Goal: Information Seeking & Learning: Learn about a topic

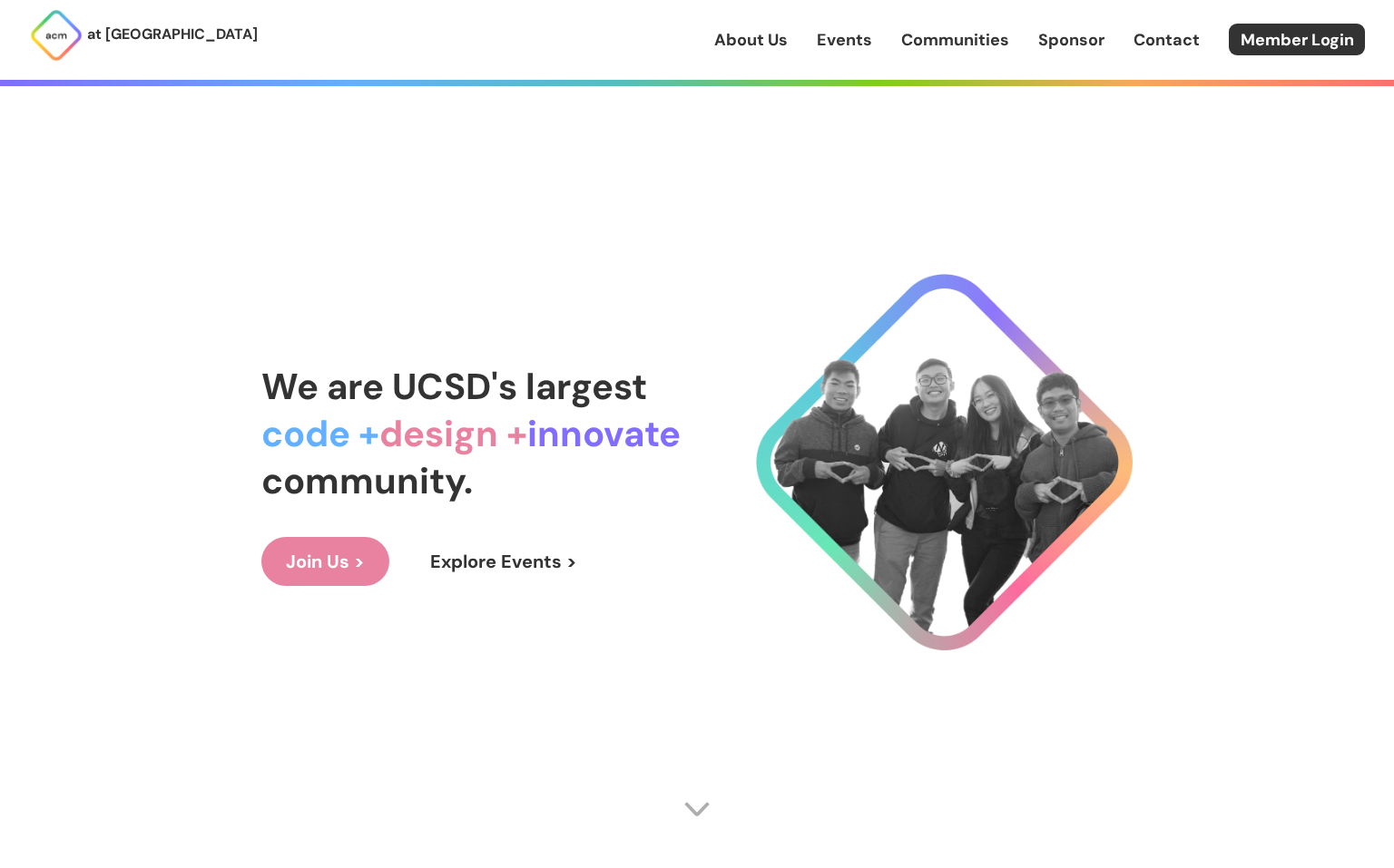
click at [479, 566] on link "Explore Events >" at bounding box center [503, 561] width 196 height 49
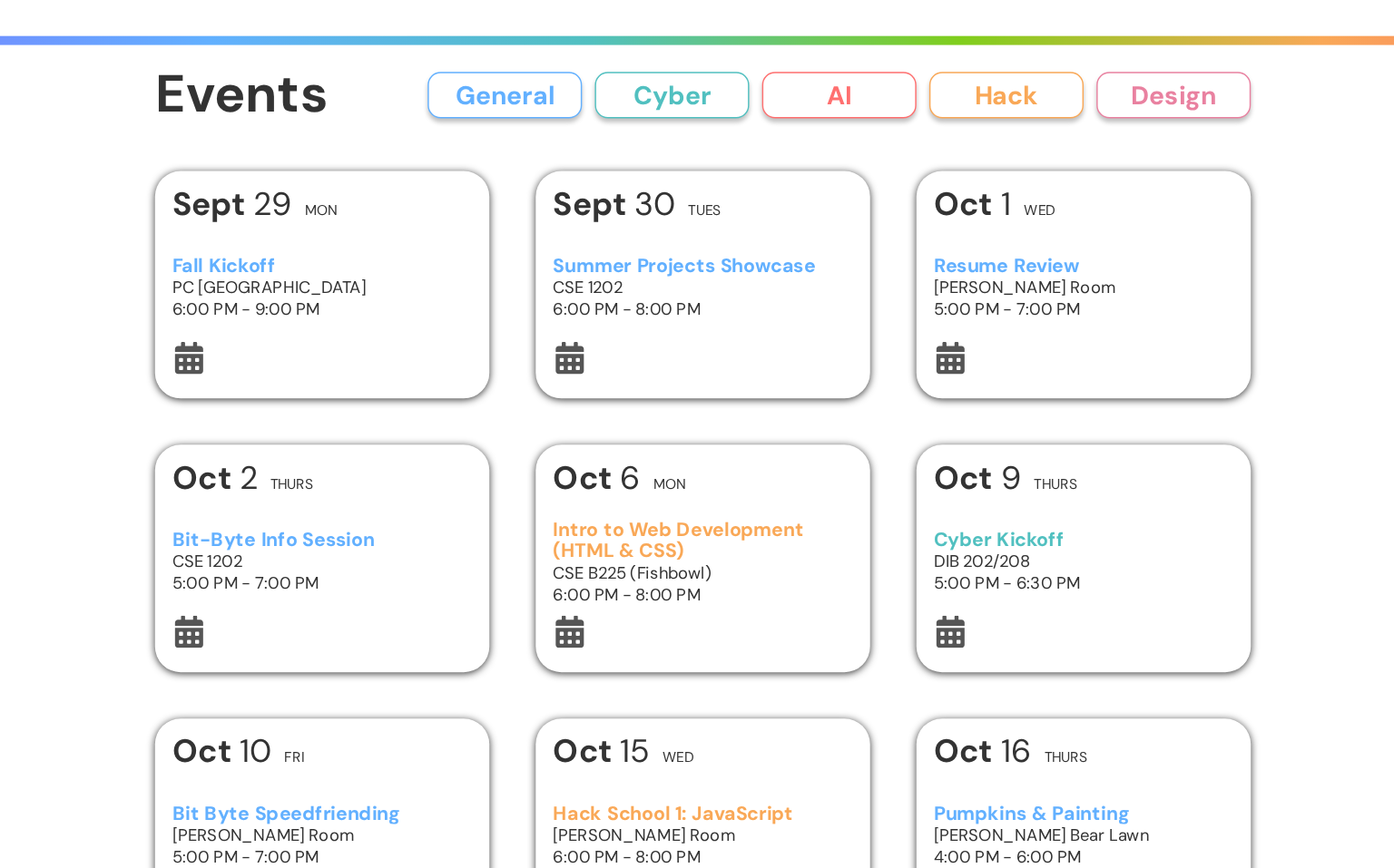
click at [675, 124] on button "Cyber" at bounding box center [674, 121] width 109 height 33
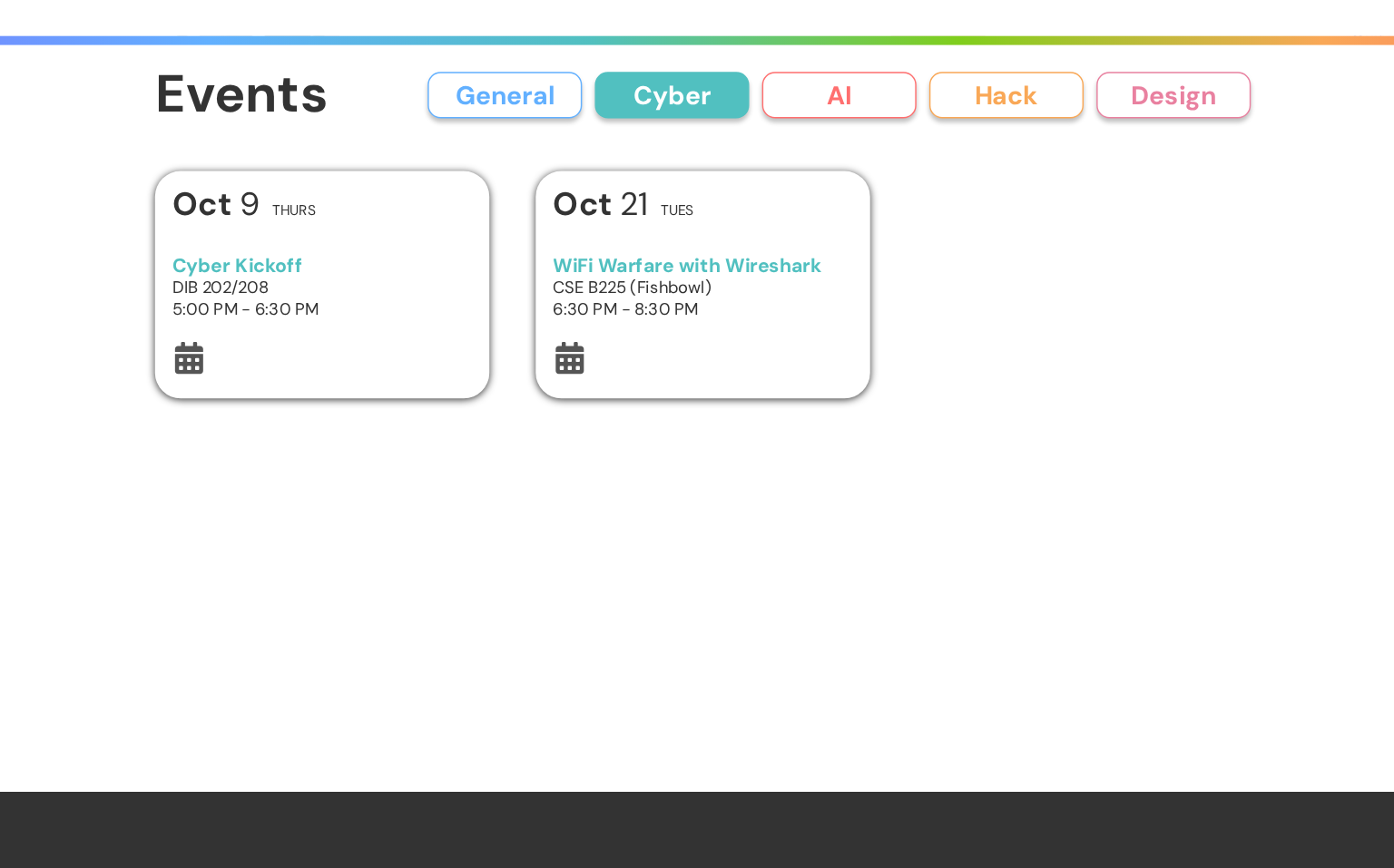
click at [788, 130] on button "AI" at bounding box center [793, 121] width 109 height 33
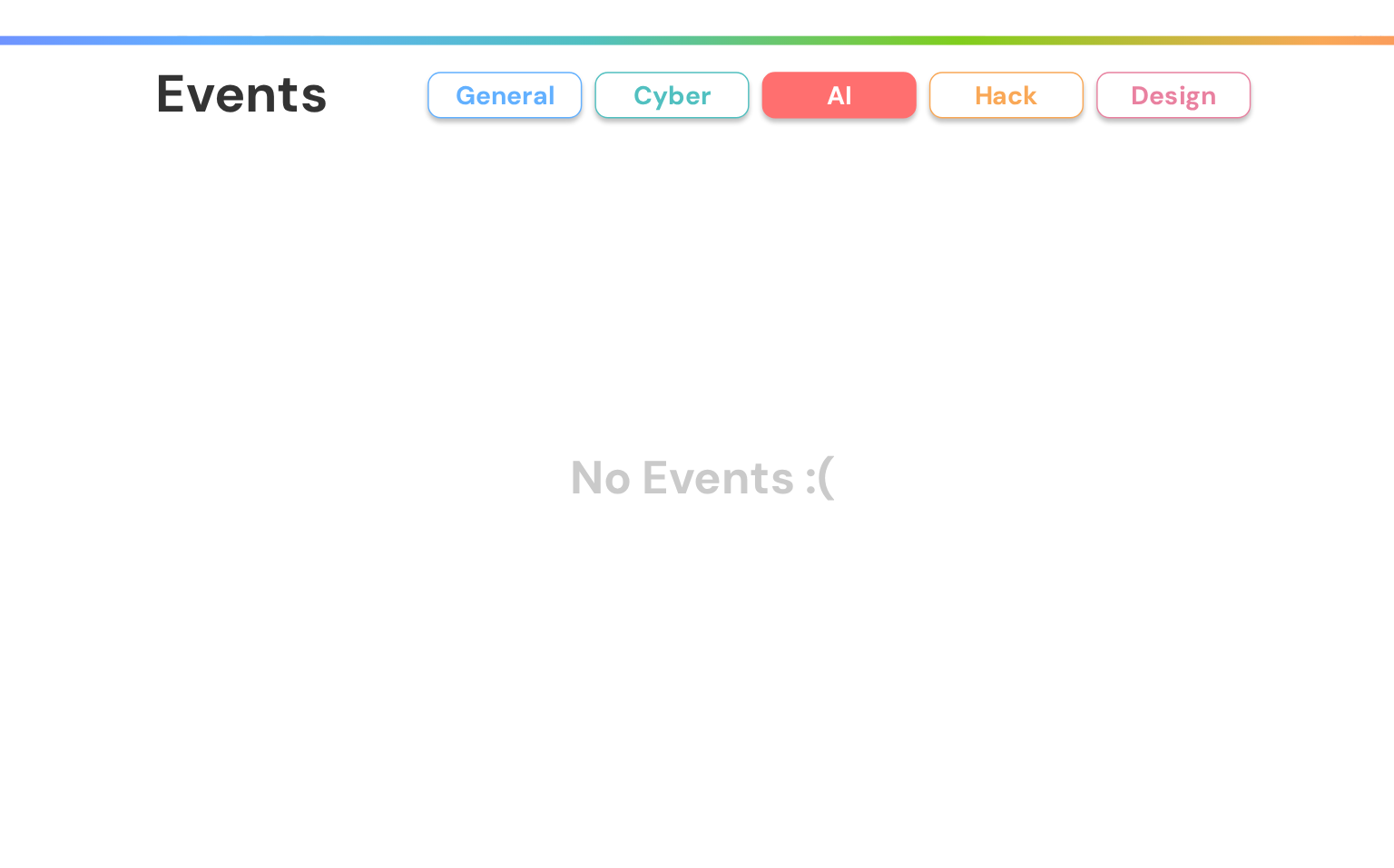
click at [675, 123] on button "Cyber" at bounding box center [674, 121] width 109 height 33
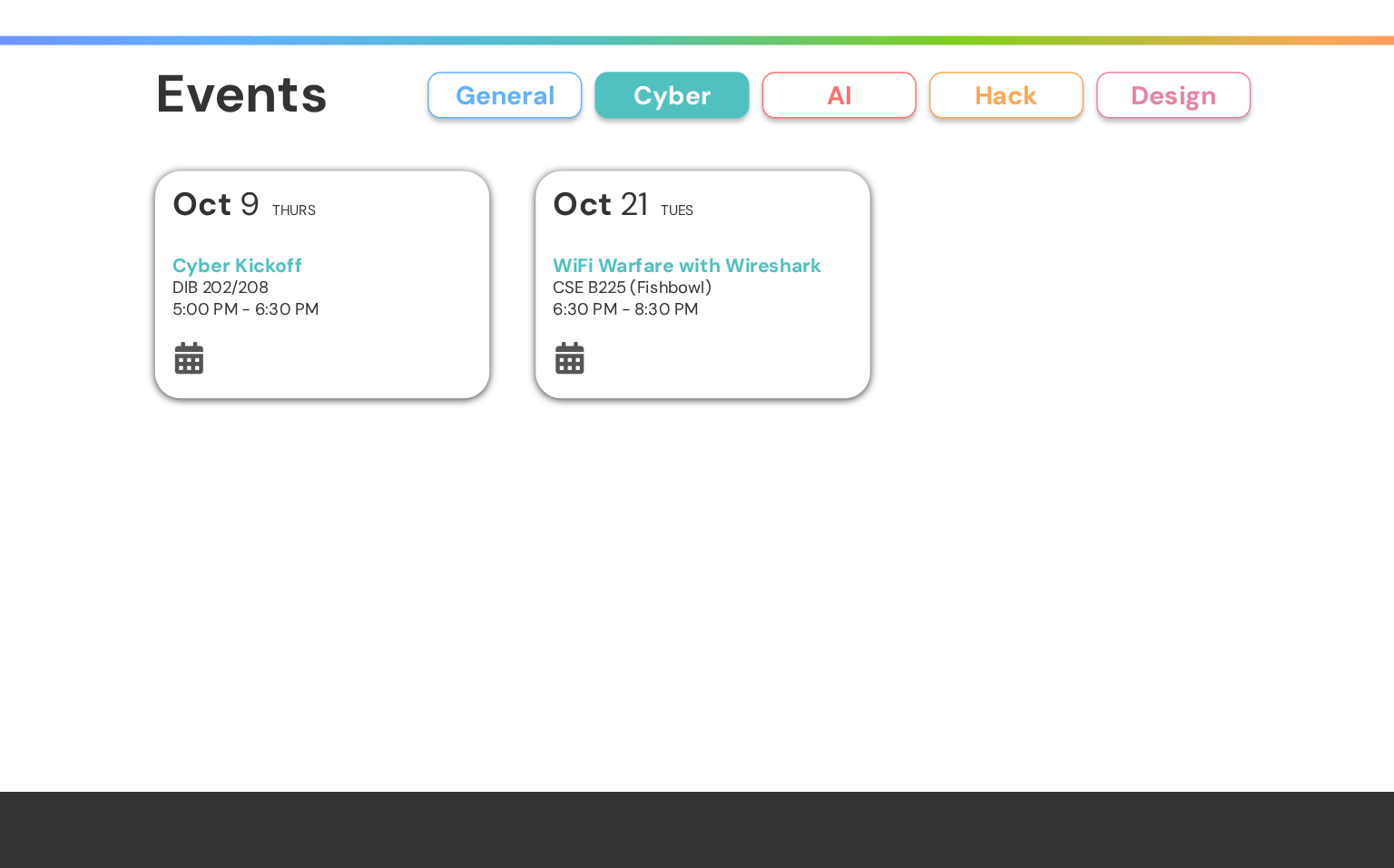
click at [578, 113] on button "General" at bounding box center [557, 121] width 109 height 33
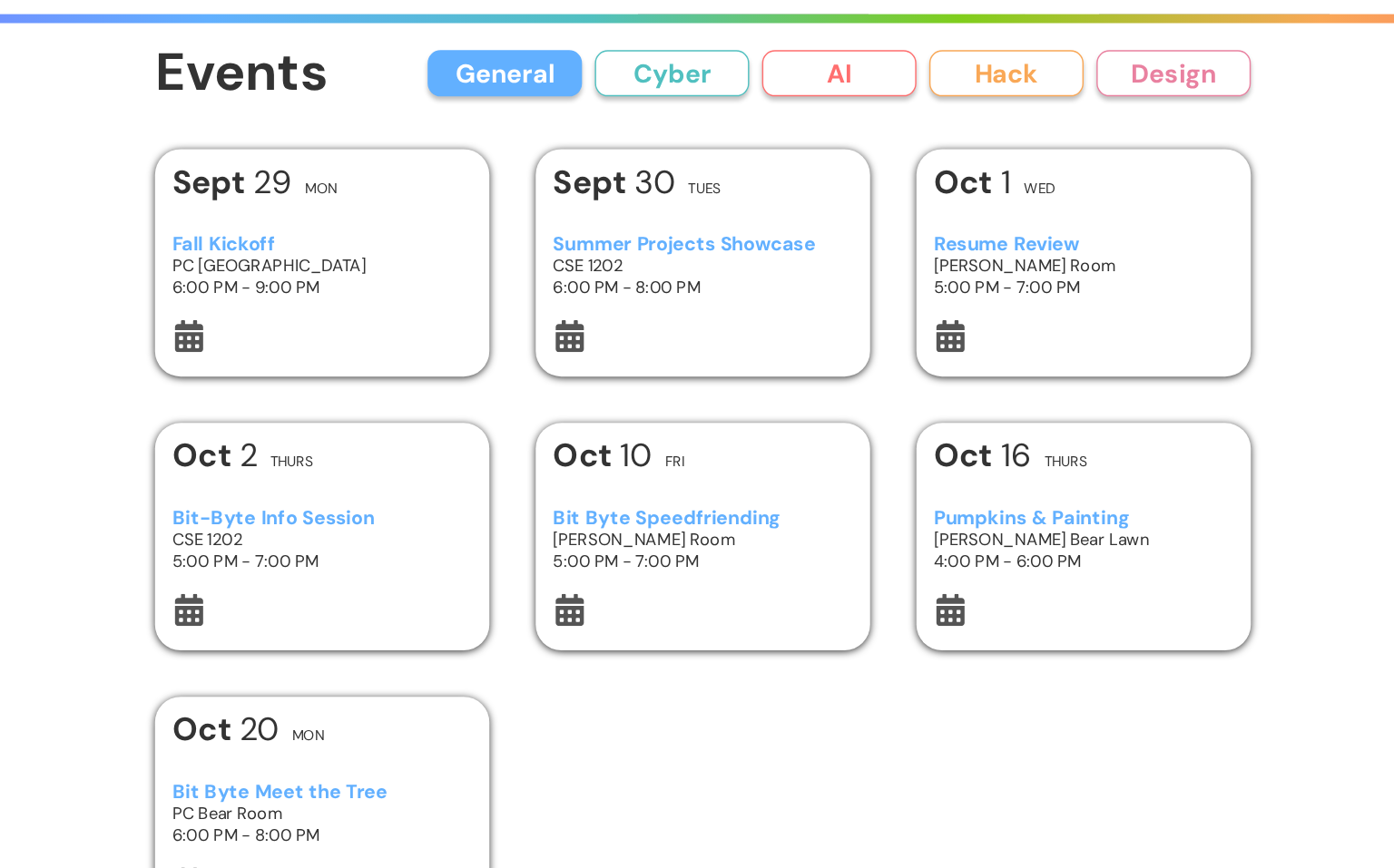
click at [896, 126] on button "Hack" at bounding box center [910, 121] width 109 height 33
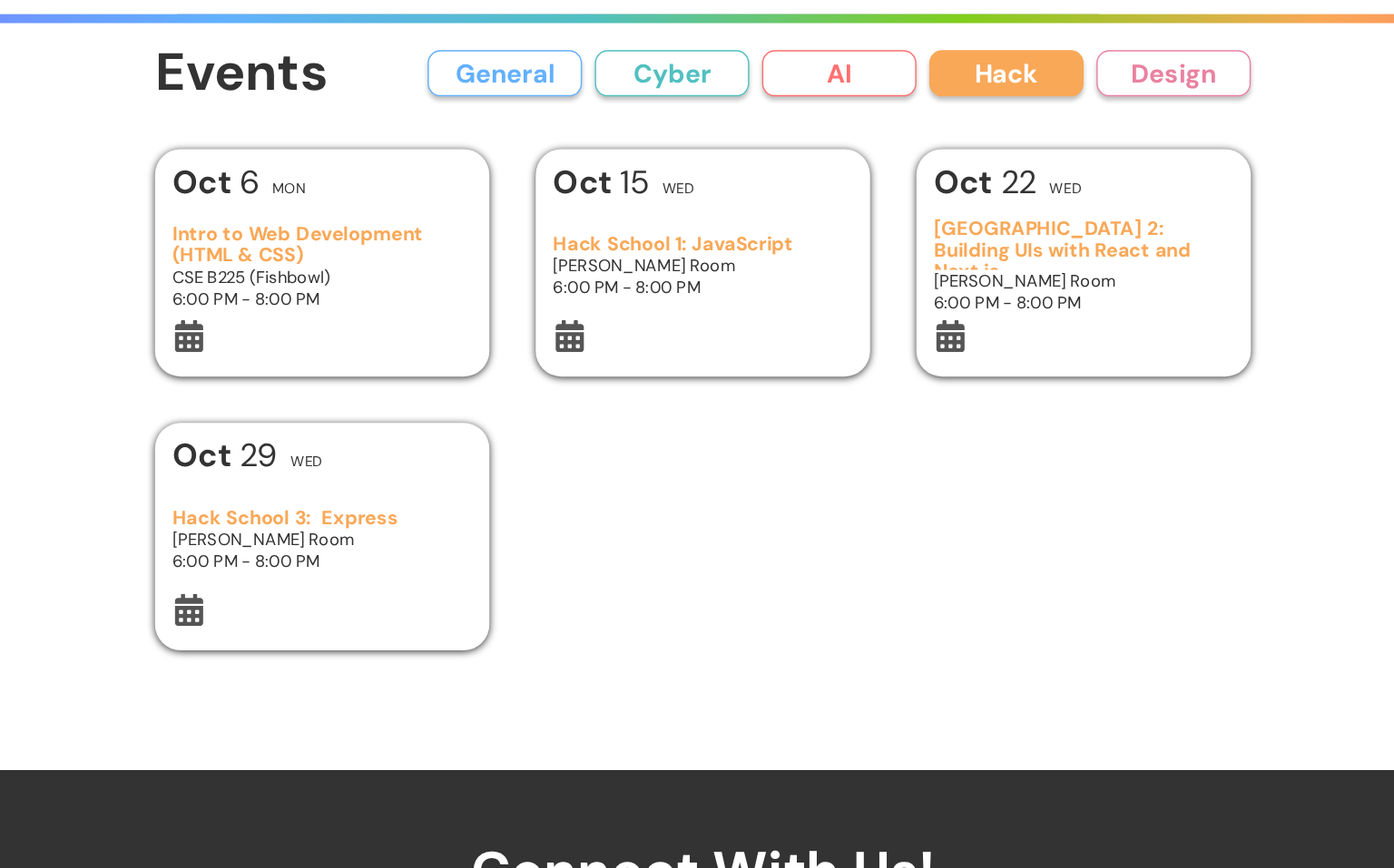
click at [1003, 125] on button "Design" at bounding box center [1029, 121] width 109 height 33
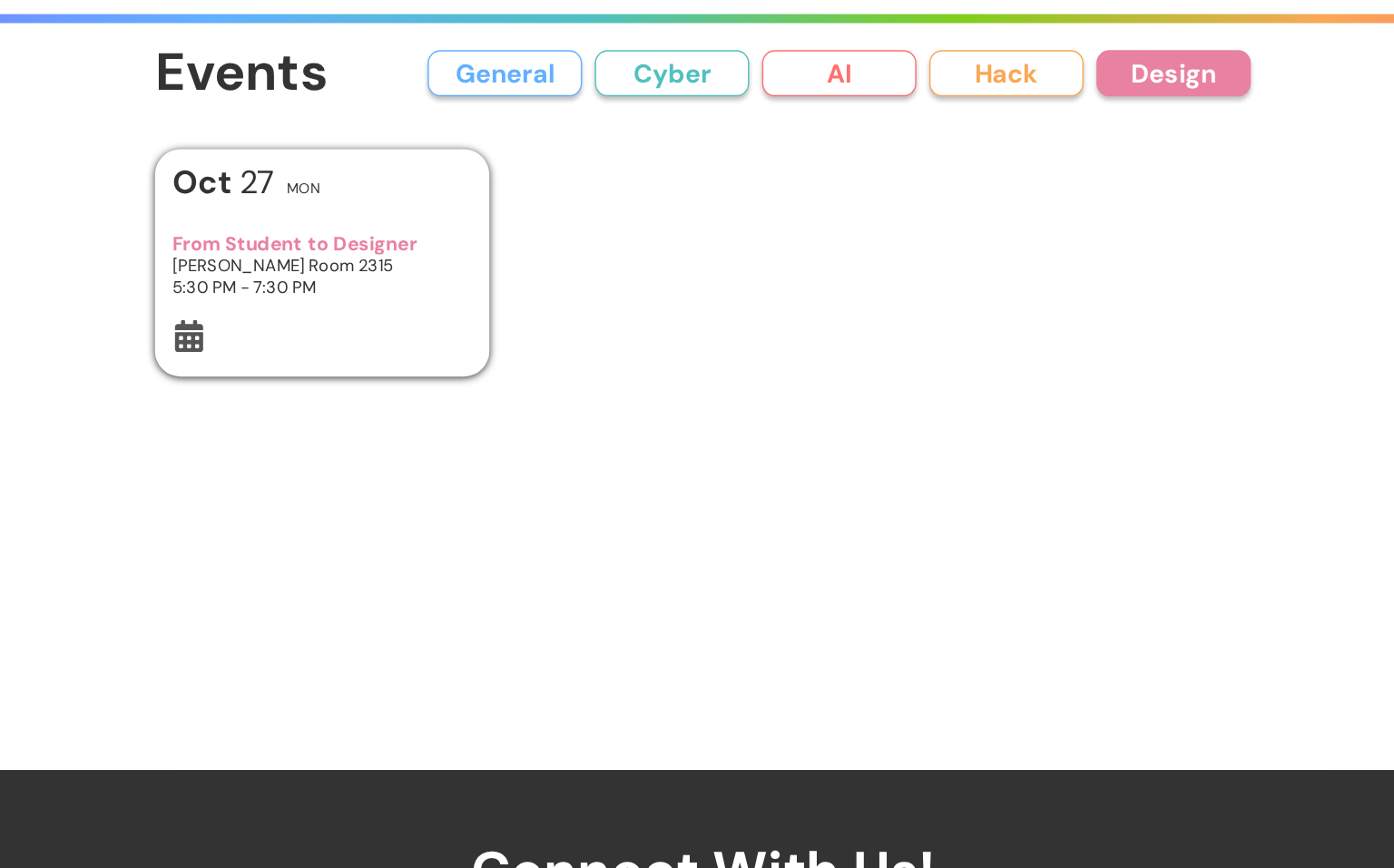
click at [816, 132] on button "AI" at bounding box center [793, 121] width 109 height 33
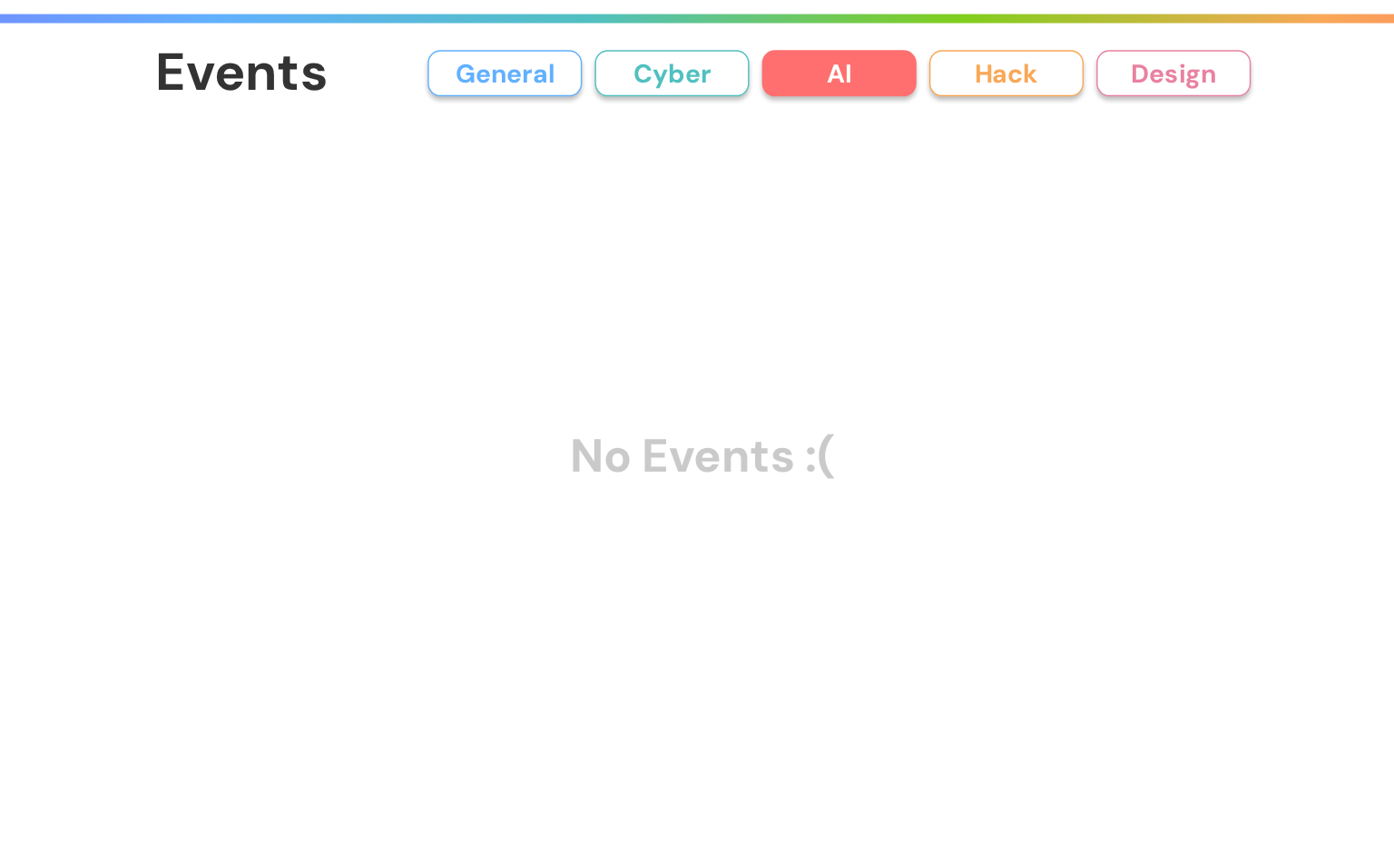
click at [699, 124] on button "Cyber" at bounding box center [674, 121] width 109 height 33
